Goal: Entertainment & Leisure: Consume media (video, audio)

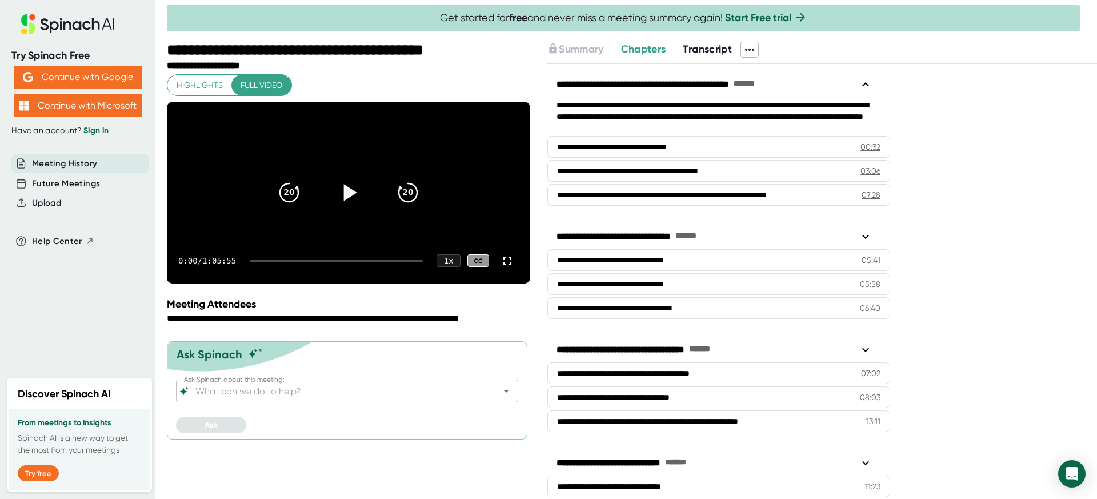
click at [344, 202] on icon at bounding box center [348, 192] width 29 height 29
click at [298, 283] on div "0:02 / 1:05:55 1 x CC" at bounding box center [348, 261] width 363 height 46
click at [288, 262] on div at bounding box center [336, 260] width 173 height 2
click at [340, 262] on div at bounding box center [339, 260] width 168 height 2
click at [358, 262] on div at bounding box center [339, 260] width 168 height 2
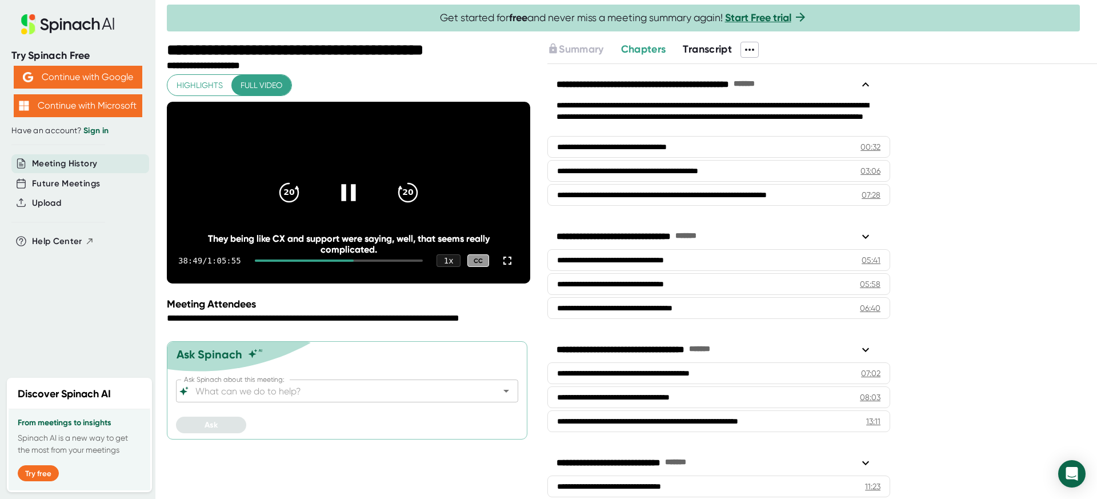
click at [380, 281] on div "38:49 / 1:05:55 1 x CC" at bounding box center [348, 261] width 363 height 46
click at [378, 283] on div "38:49 / 1:05:55 1 x CC" at bounding box center [348, 261] width 363 height 46
click at [388, 262] on div at bounding box center [339, 260] width 168 height 2
drag, startPoint x: 390, startPoint y: 282, endPoint x: 399, endPoint y: 283, distance: 8.6
click at [399, 262] on div at bounding box center [339, 260] width 168 height 2
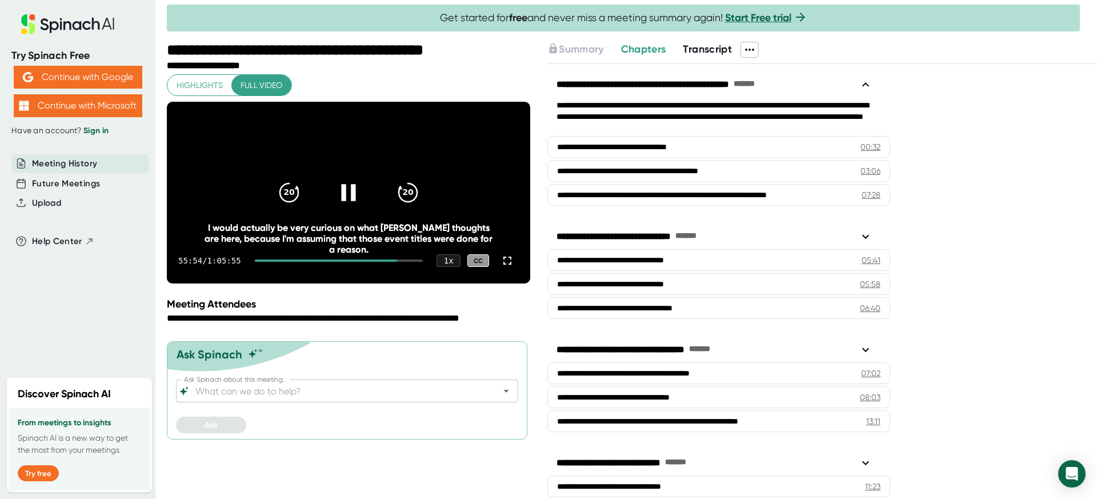
drag, startPoint x: 399, startPoint y: 283, endPoint x: 407, endPoint y: 282, distance: 8.6
click at [407, 262] on div at bounding box center [339, 260] width 168 height 2
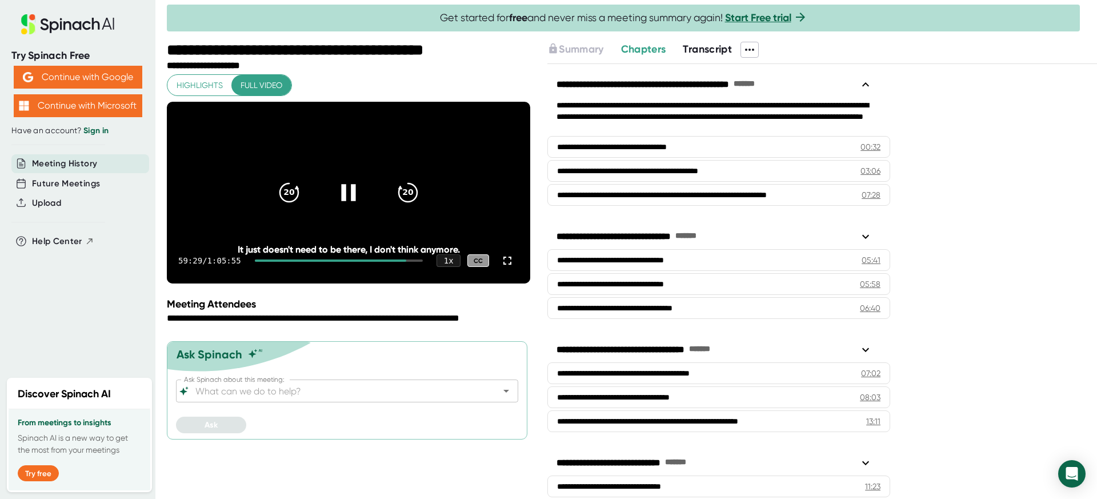
drag, startPoint x: 408, startPoint y: 282, endPoint x: 366, endPoint y: 284, distance: 42.9
click at [366, 283] on div "59:29 / 1:05:55 1 x CC" at bounding box center [348, 261] width 363 height 46
click at [357, 262] on div at bounding box center [331, 260] width 152 height 2
click at [342, 262] on div at bounding box center [304, 260] width 98 height 2
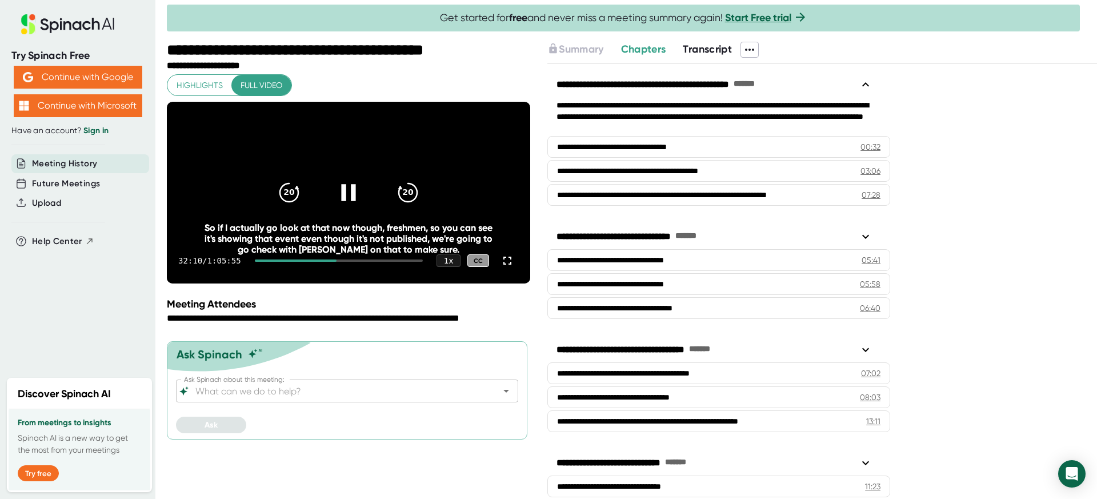
click at [331, 262] on div at bounding box center [296, 260] width 82 height 2
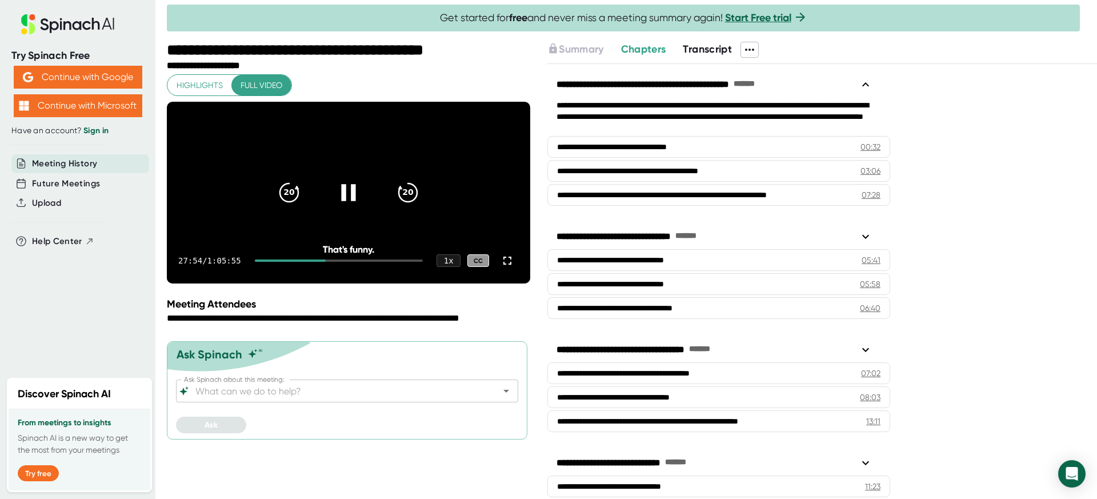
click at [316, 262] on div at bounding box center [290, 260] width 71 height 2
click at [296, 262] on div at bounding box center [282, 260] width 55 height 2
click at [283, 262] on div at bounding box center [272, 260] width 34 height 2
click at [262, 283] on div "7:59 / 1:05:55 1 x CC" at bounding box center [348, 261] width 363 height 46
click at [264, 262] on div at bounding box center [260, 260] width 21 height 2
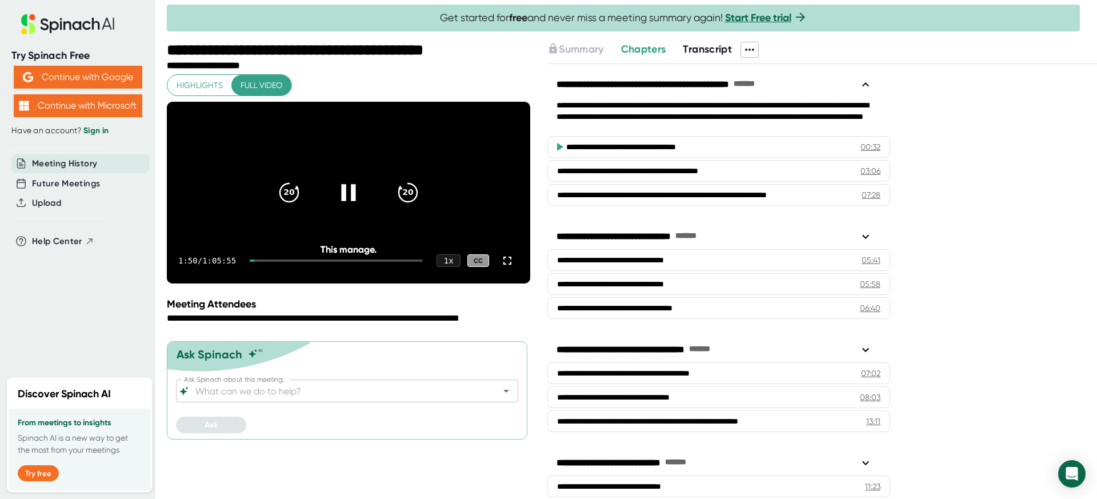
click at [266, 262] on div at bounding box center [336, 260] width 173 height 2
click at [270, 262] on div at bounding box center [336, 260] width 173 height 2
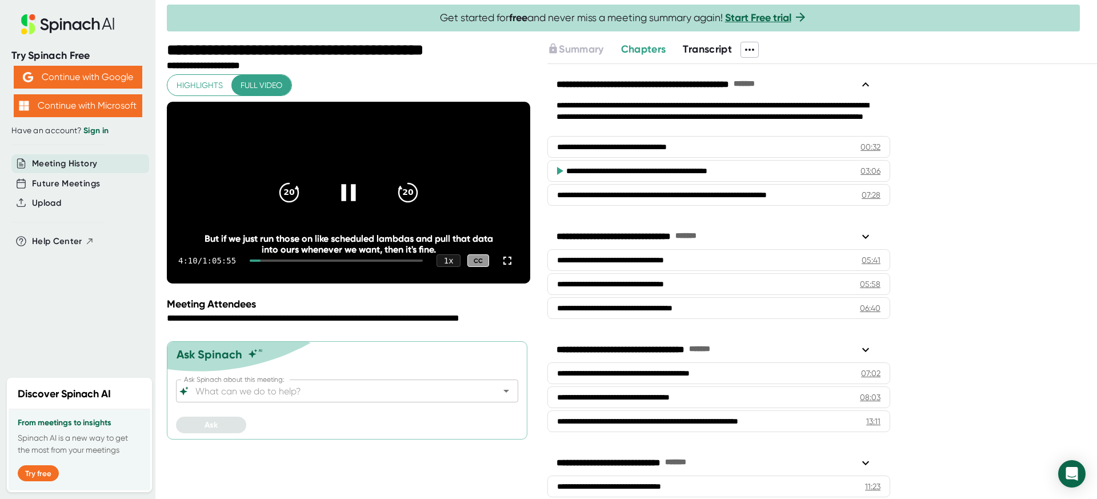
click at [272, 262] on div at bounding box center [336, 260] width 173 height 2
click at [276, 262] on div at bounding box center [336, 260] width 173 height 2
drag, startPoint x: 277, startPoint y: 283, endPoint x: 331, endPoint y: 283, distance: 54.3
click at [327, 262] on div at bounding box center [336, 260] width 173 height 2
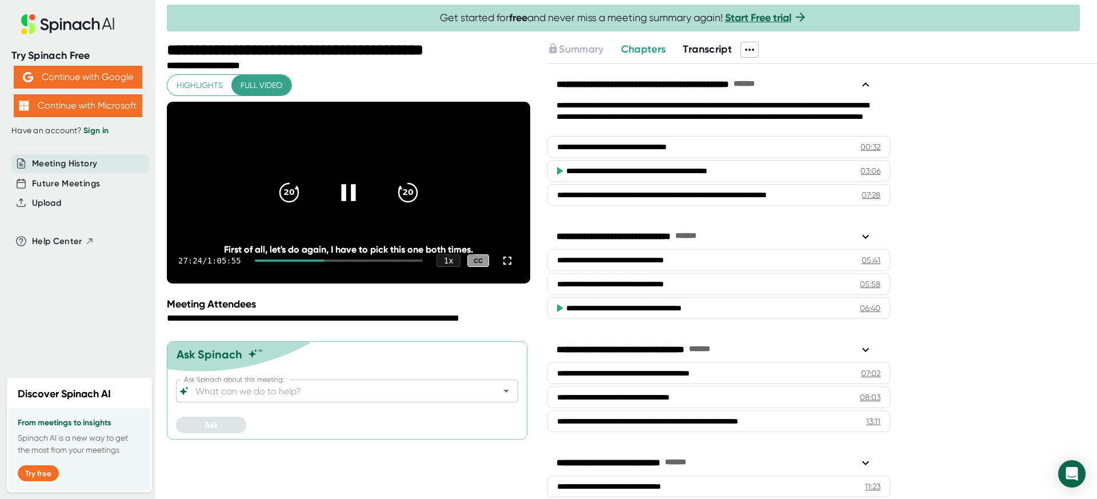
click at [348, 262] on div at bounding box center [339, 260] width 168 height 2
click at [378, 262] on div at bounding box center [339, 260] width 168 height 2
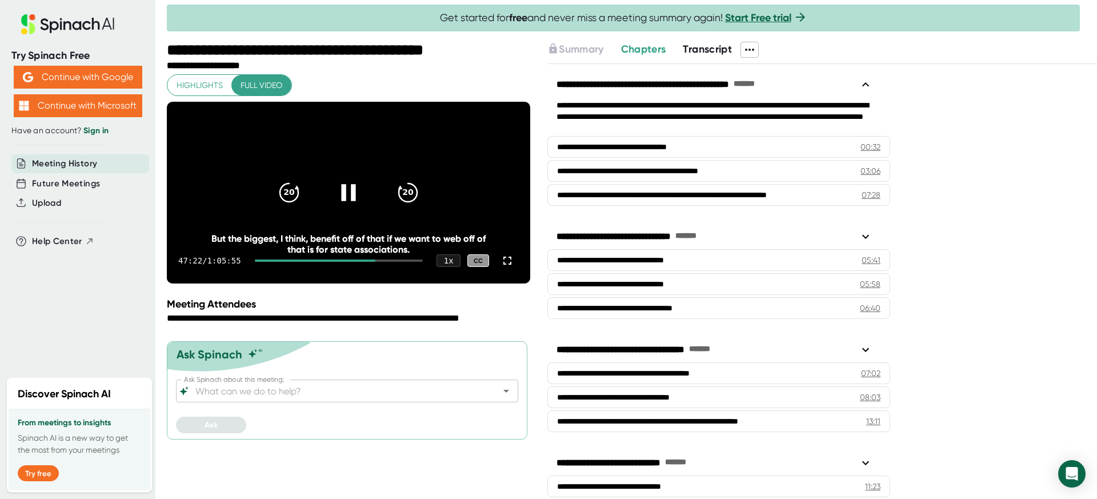
click at [334, 204] on div at bounding box center [348, 192] width 48 height 48
